Goal: Task Accomplishment & Management: Use online tool/utility

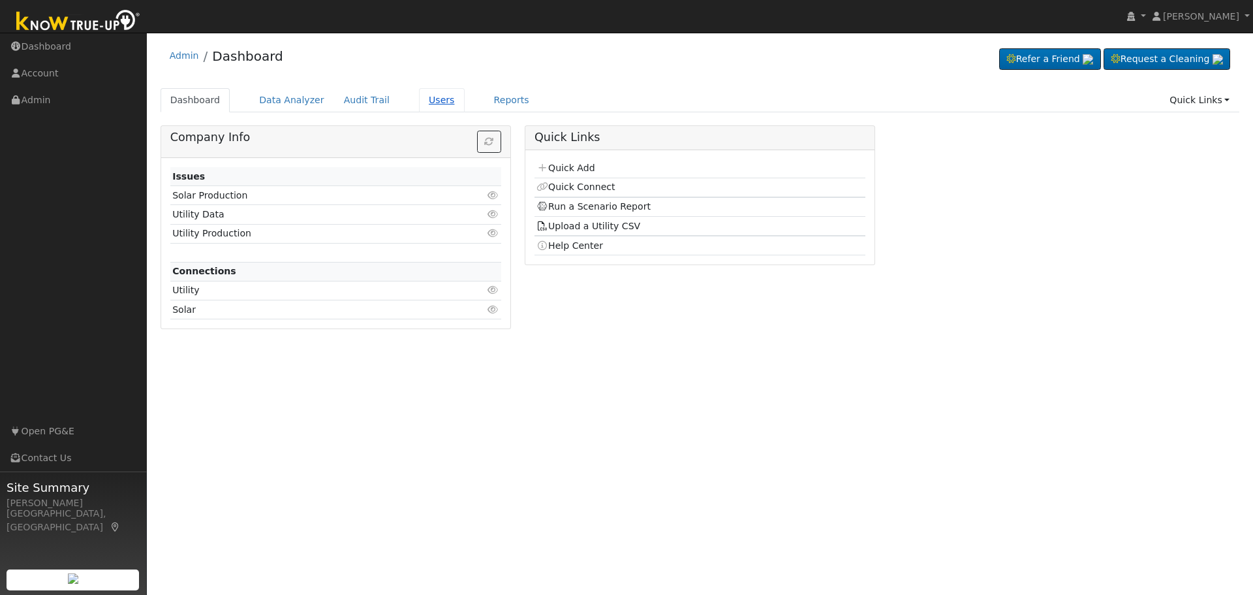
click at [419, 102] on link "Users" at bounding box center [442, 100] width 46 height 24
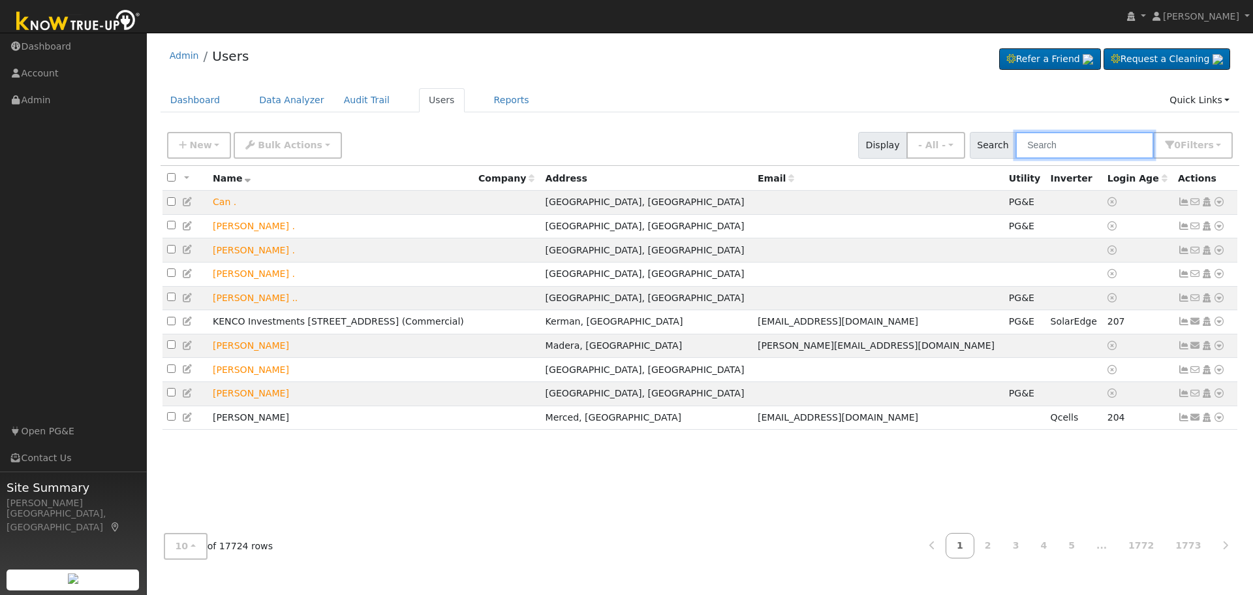
click at [1057, 147] on input "text" at bounding box center [1084, 145] width 138 height 27
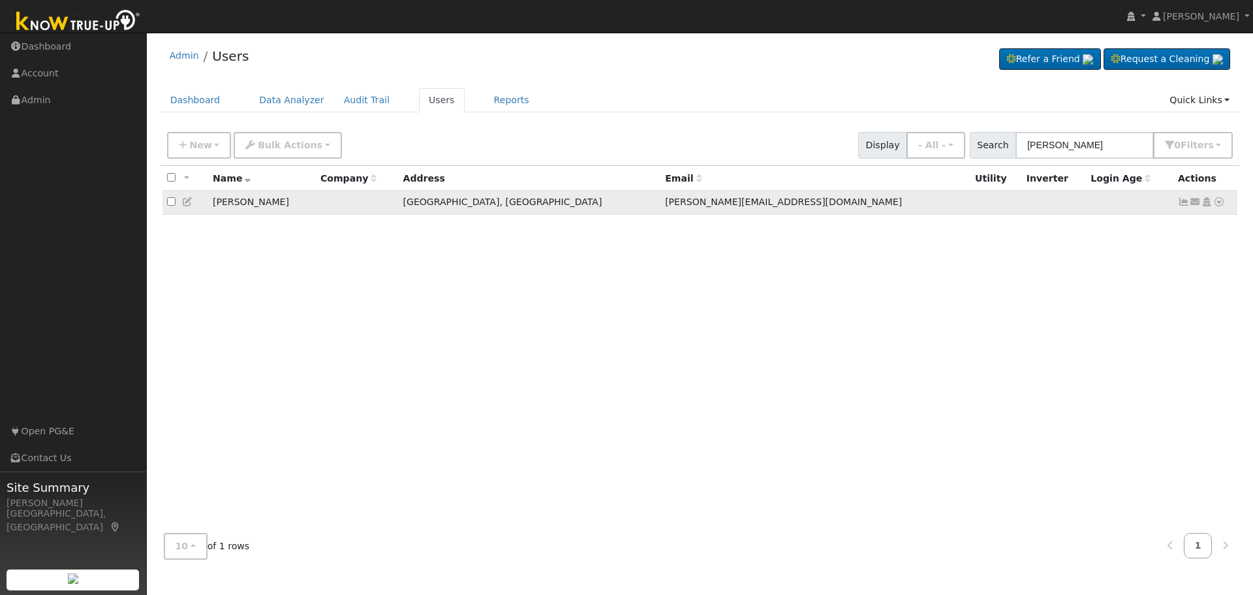
click at [1218, 206] on icon at bounding box center [1219, 201] width 12 height 9
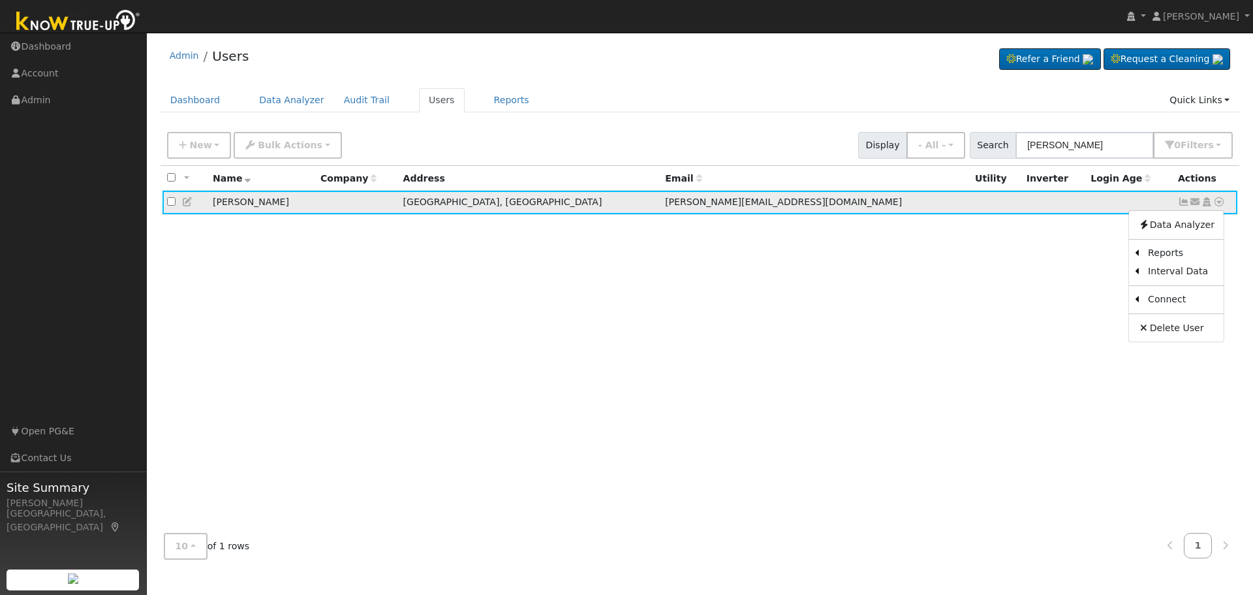
click at [1182, 205] on icon at bounding box center [1184, 201] width 12 height 9
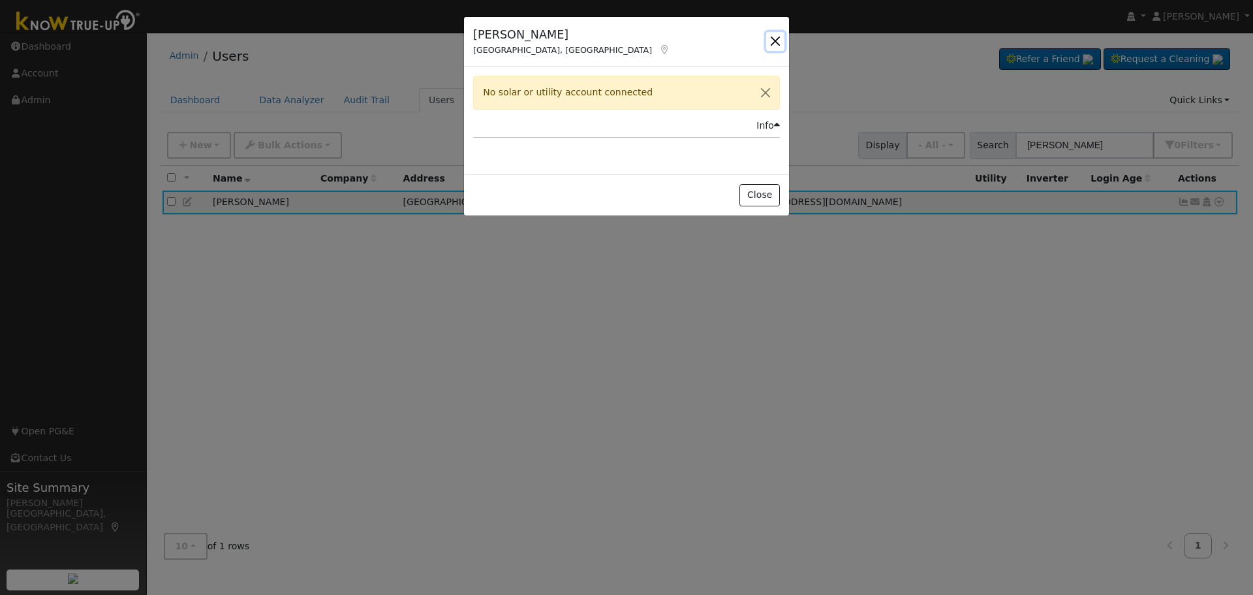
click at [773, 39] on button "button" at bounding box center [775, 41] width 18 height 18
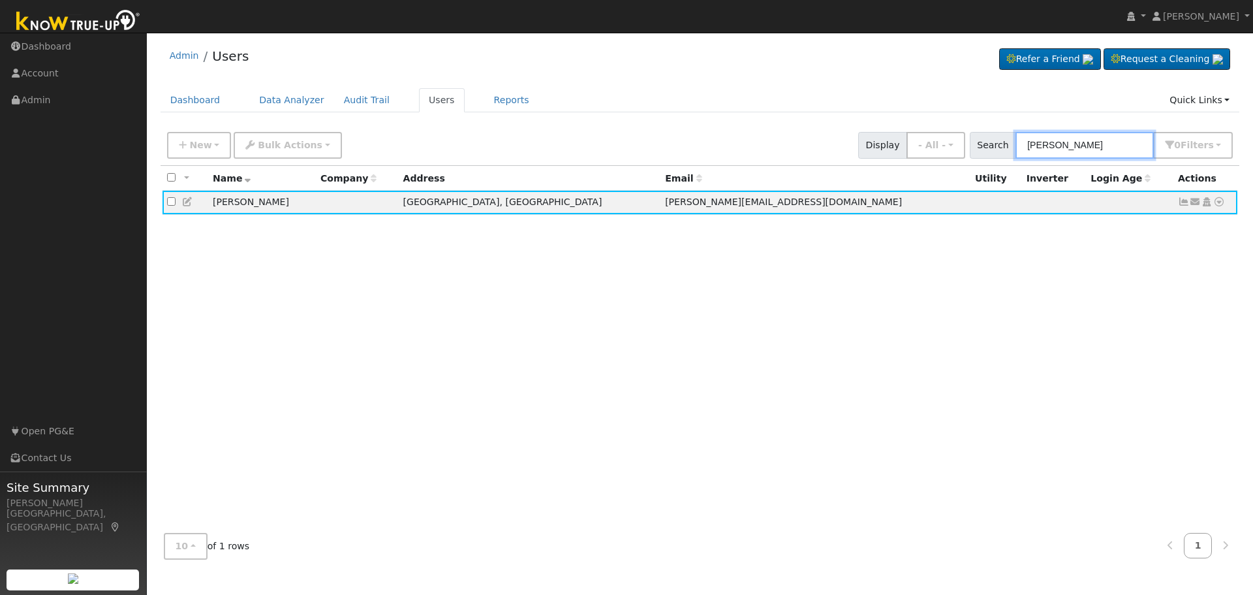
click at [1096, 146] on input "kyle michael" at bounding box center [1084, 145] width 138 height 27
click at [1092, 144] on input "kyle michael" at bounding box center [1084, 145] width 138 height 27
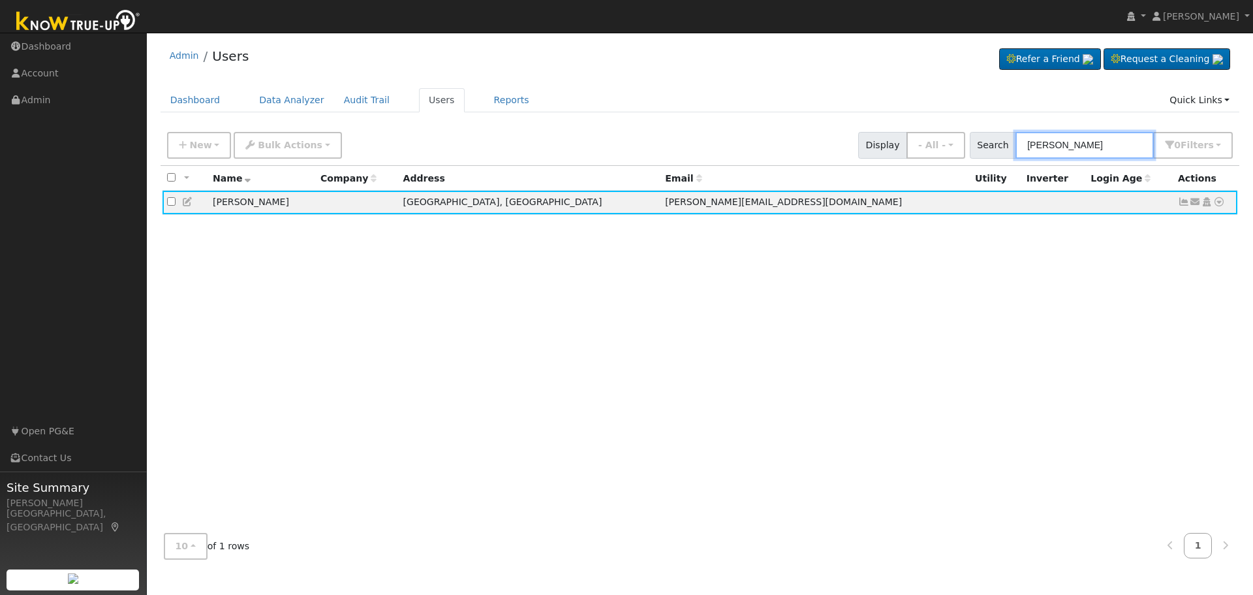
click at [1092, 144] on input "kyle michael" at bounding box center [1084, 145] width 138 height 27
type input "tiffany kim"
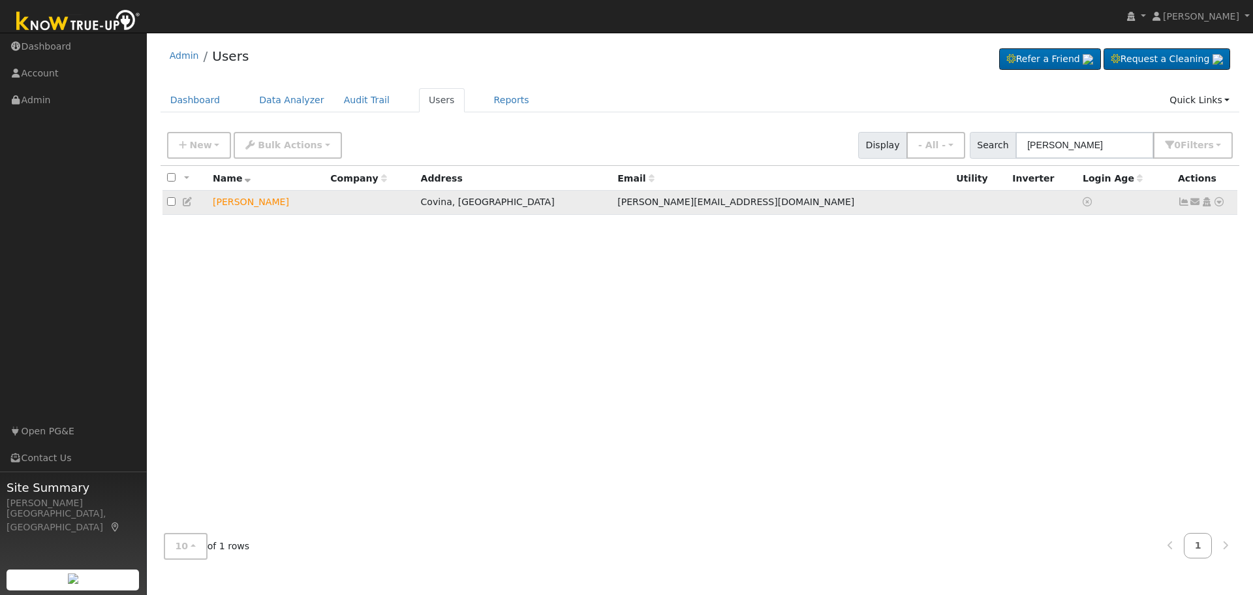
click at [1220, 205] on icon at bounding box center [1219, 201] width 12 height 9
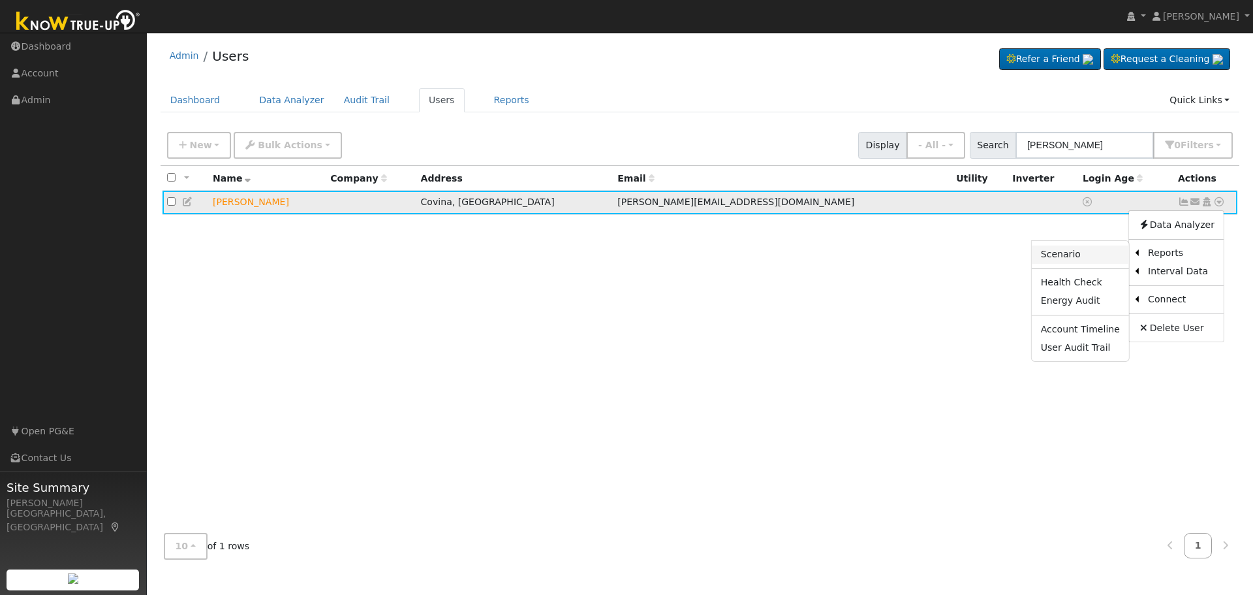
click at [1086, 253] on link "Scenario" at bounding box center [1080, 254] width 97 height 18
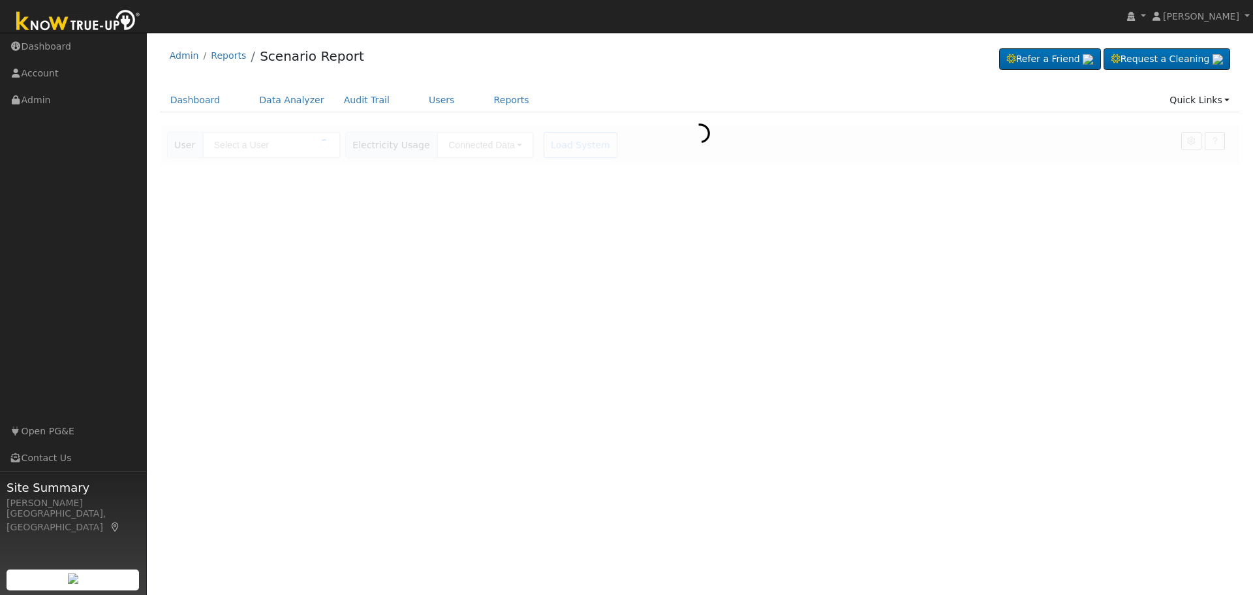
type input "[PERSON_NAME]"
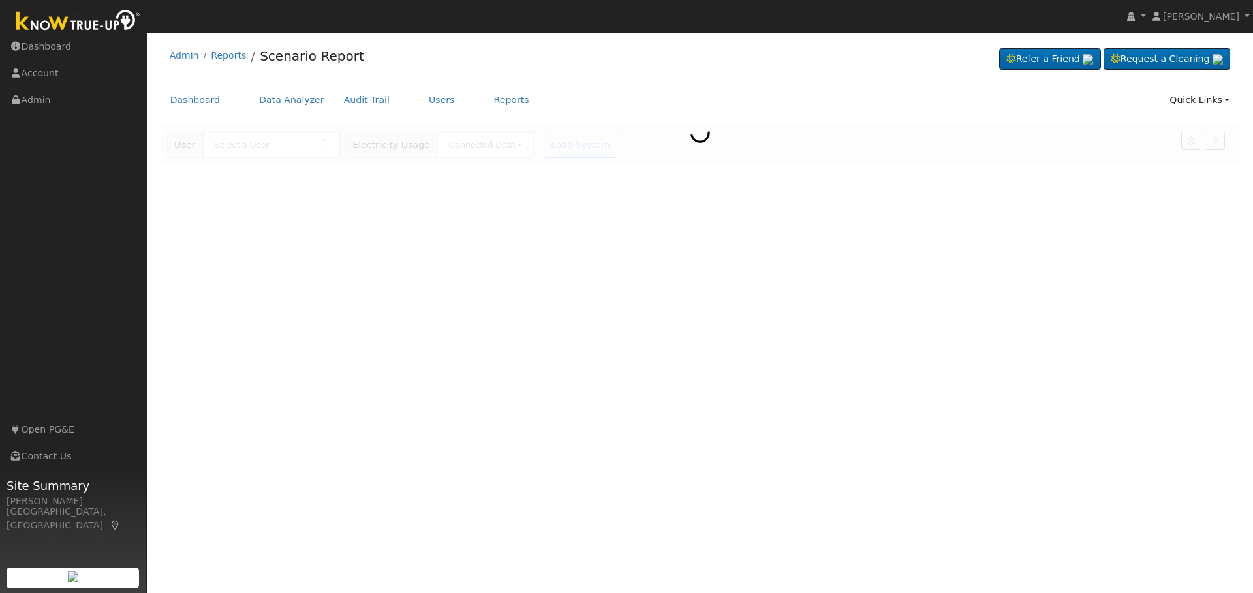
type input "[PERSON_NAME]"
